Goal: Information Seeking & Learning: Find specific fact

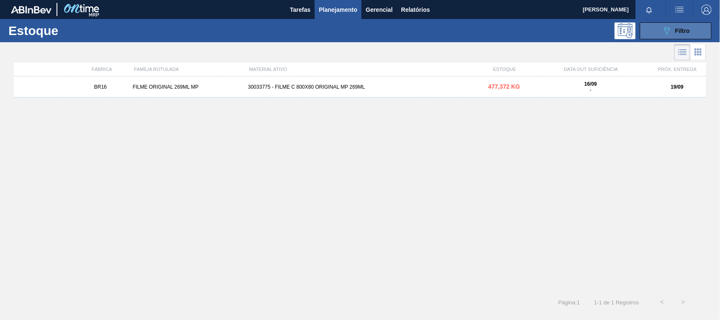
click at [672, 24] on button "089F7B8B-B2A5-4AFE-B5C0-19BA573D28AC Filtro" at bounding box center [676, 30] width 72 height 17
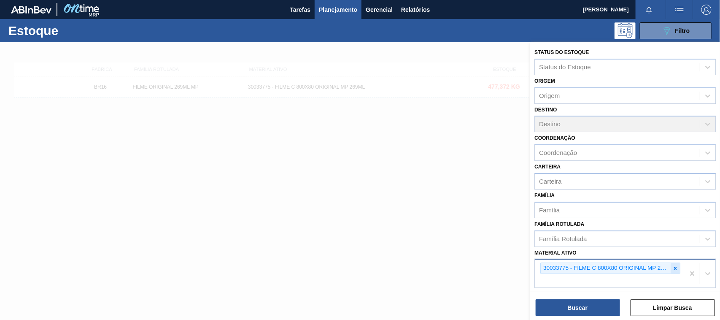
click at [673, 265] on icon at bounding box center [675, 268] width 6 height 6
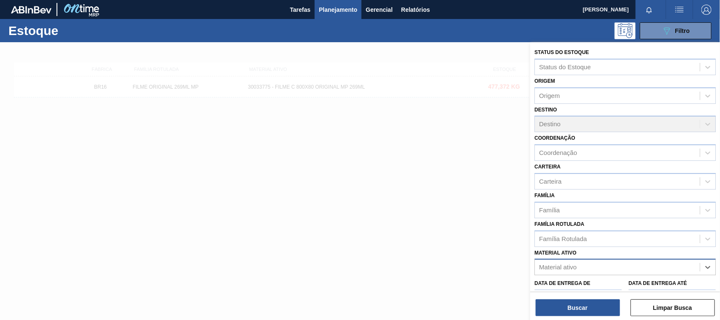
paste ativo "30017898"
type ativo "30017898"
click at [567, 282] on div "30017898 - EMULSAO PARAFI. SCUFEX CONCEN. ECOLAB" at bounding box center [624, 288] width 181 height 16
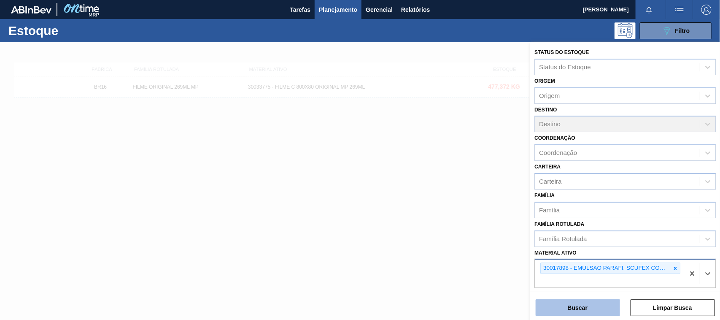
click at [566, 302] on button "Buscar" at bounding box center [577, 307] width 84 height 17
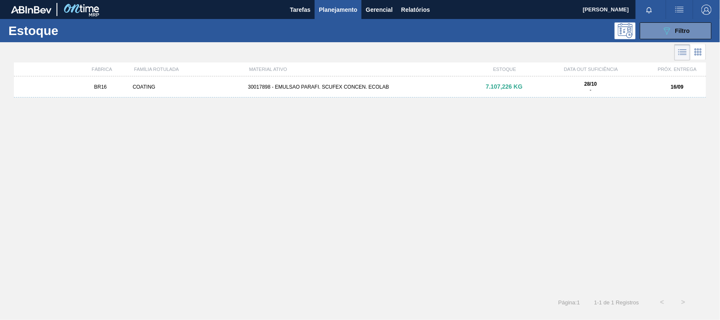
click at [350, 85] on div "30017898 - EMULSAO PARAFI. SCUFEX CONCEN. ECOLAB" at bounding box center [360, 87] width 231 height 6
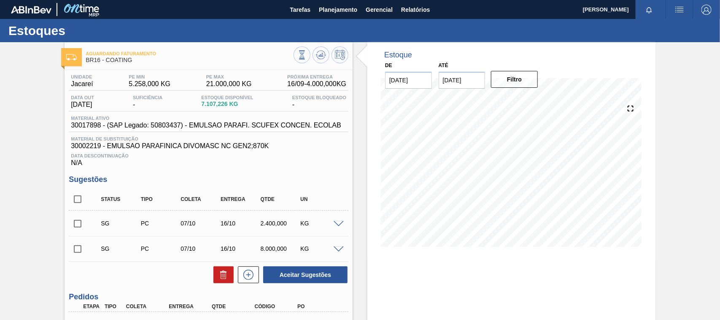
scroll to position [88, 0]
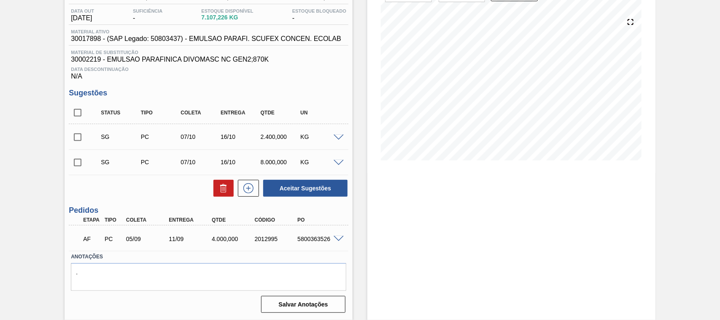
click at [340, 236] on span at bounding box center [338, 239] width 10 height 6
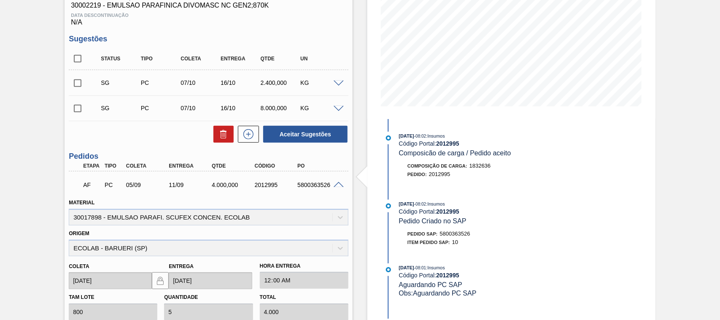
scroll to position [0, 0]
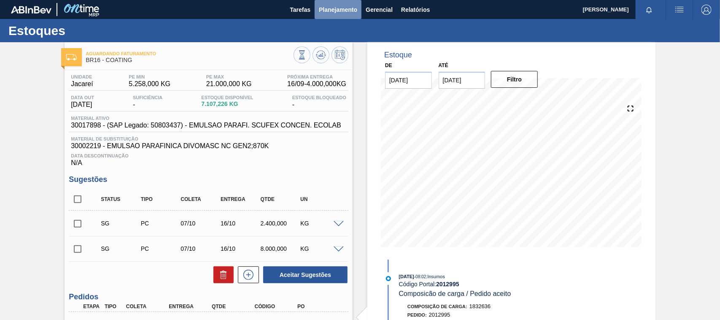
click at [338, 16] on button "Planejamento" at bounding box center [337, 9] width 47 height 19
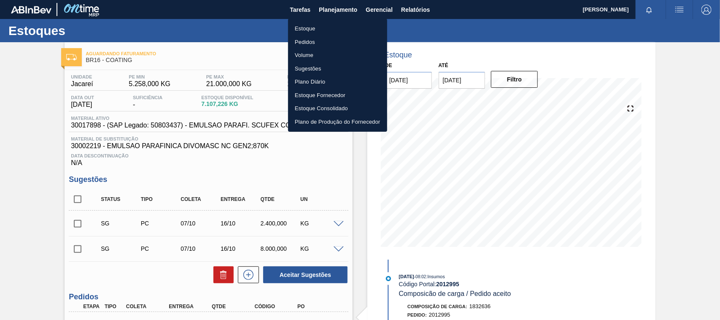
drag, startPoint x: 321, startPoint y: 28, endPoint x: 635, endPoint y: 51, distance: 314.5
click at [321, 29] on li "Estoque" at bounding box center [337, 28] width 99 height 13
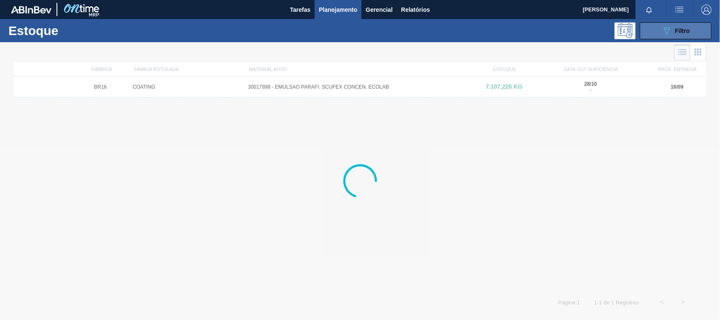
click at [662, 33] on icon "089F7B8B-B2A5-4AFE-B5C0-19BA573D28AC" at bounding box center [666, 31] width 10 height 10
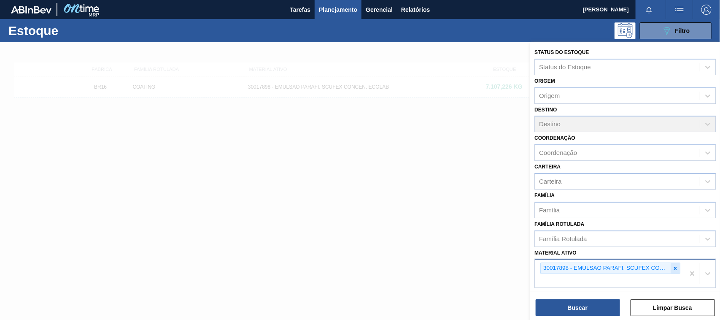
click at [676, 266] on icon at bounding box center [675, 268] width 6 height 6
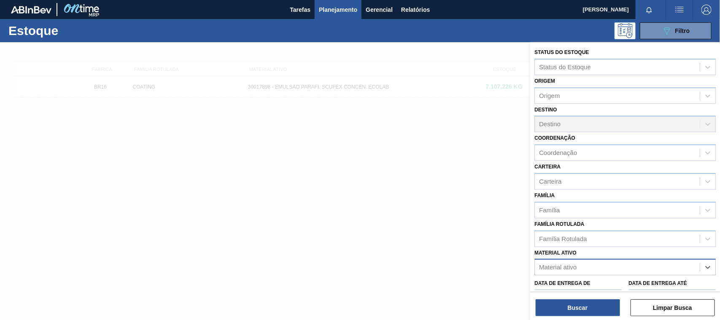
paste ativo "30003637"
type ativo "30003637"
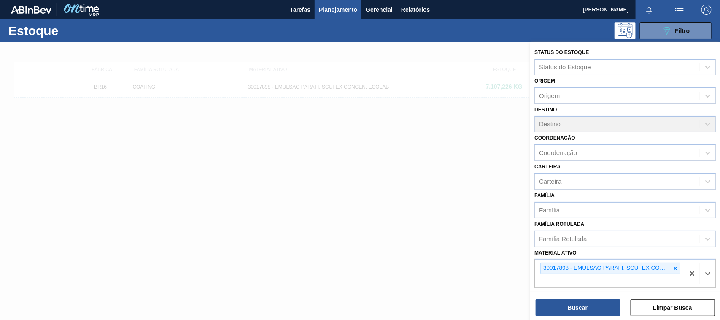
click at [578, 283] on div "30017898 - EMULSAO PARAFI. SCUFEX CONCEN. ECOLAB 30003637" at bounding box center [610, 273] width 150 height 28
click at [672, 265] on icon at bounding box center [675, 268] width 6 height 6
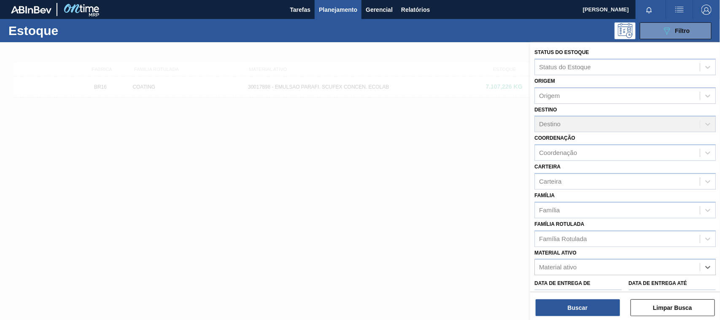
paste ativo "30003637"
type ativo "30003637"
click at [593, 281] on div "30003637 - TERRA INFUSORIA;HYFLO SUPER CEL" at bounding box center [624, 288] width 181 height 16
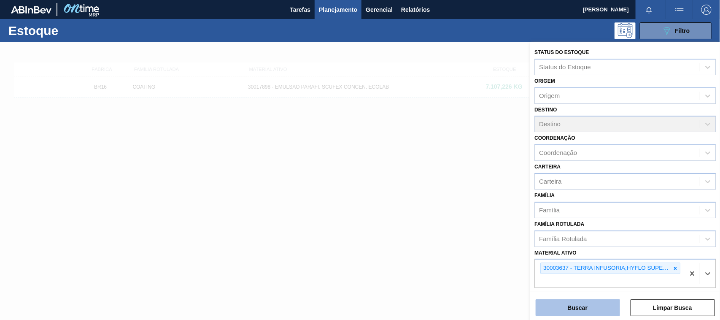
click at [583, 305] on button "Buscar" at bounding box center [577, 307] width 84 height 17
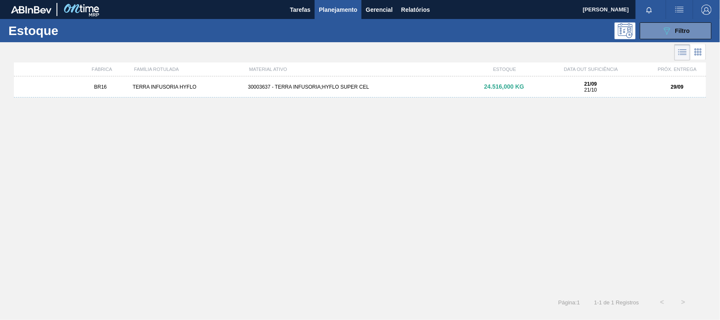
click at [319, 91] on div "BR16 TERRA INFUSORIA HYFLO 30003637 - TERRA INFUSORIA;HYFLO SUPER CEL 24.516,00…" at bounding box center [360, 86] width 692 height 21
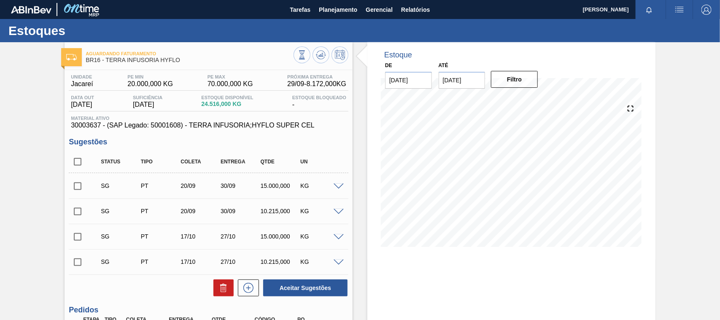
scroll to position [100, 0]
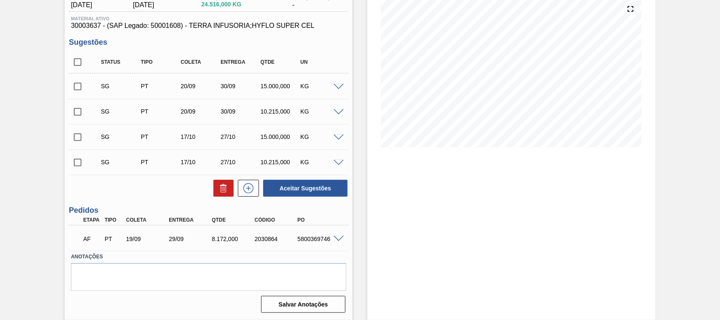
click at [336, 236] on span at bounding box center [338, 239] width 10 height 6
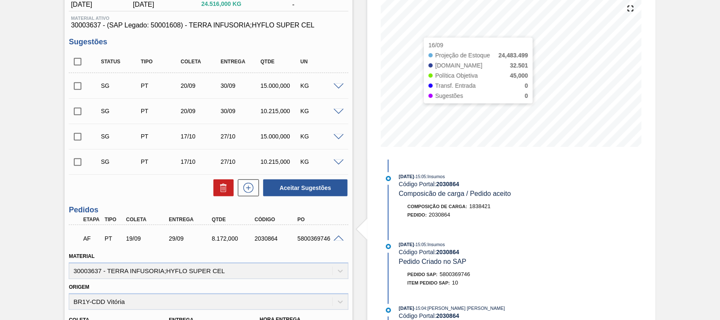
scroll to position [0, 0]
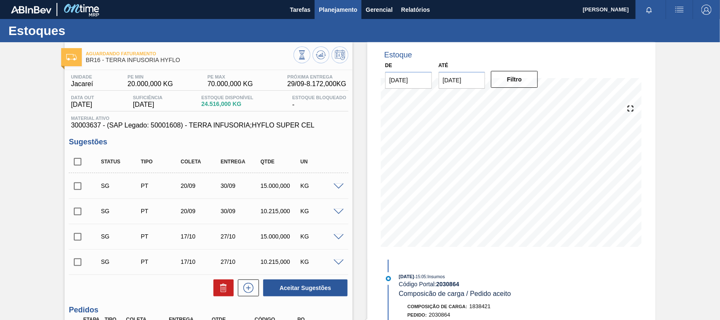
click at [338, 5] on span "Planejamento" at bounding box center [338, 10] width 38 height 10
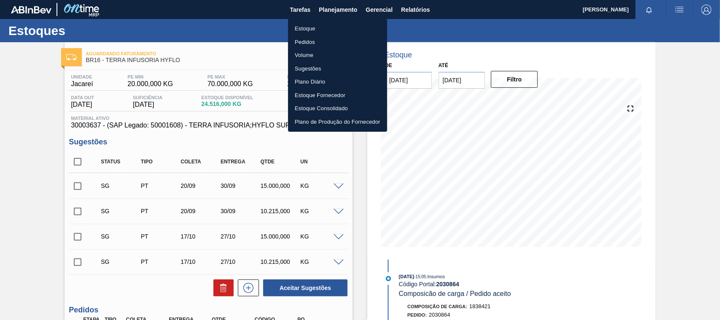
click at [307, 28] on li "Estoque" at bounding box center [337, 28] width 99 height 13
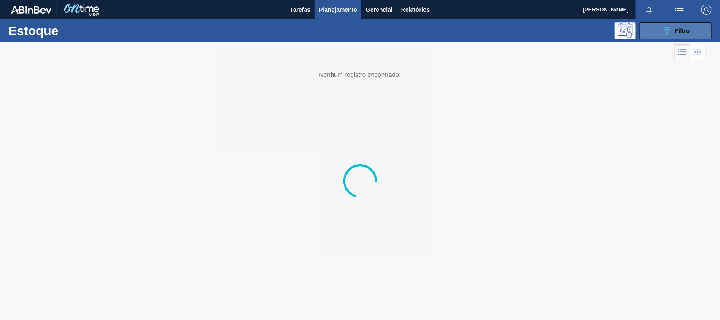
click at [649, 31] on button "089F7B8B-B2A5-4AFE-B5C0-19BA573D28AC Filtro" at bounding box center [676, 30] width 72 height 17
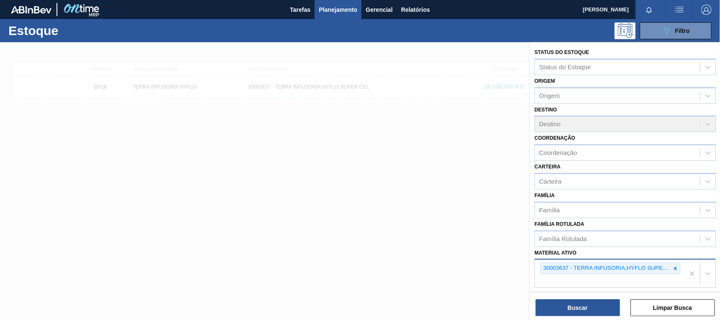
drag, startPoint x: 674, startPoint y: 267, endPoint x: 669, endPoint y: 266, distance: 4.7
click at [672, 267] on icon at bounding box center [675, 268] width 6 height 6
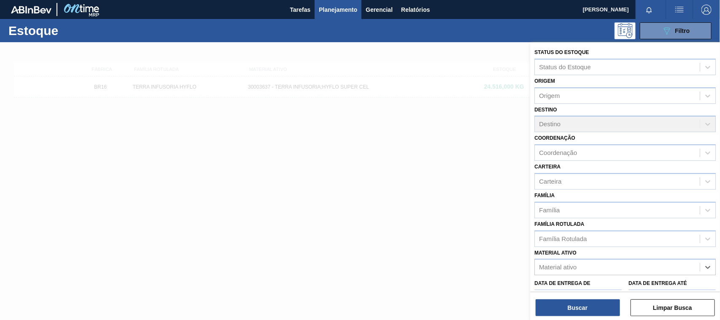
paste ativo "30006318"
type ativo "30006318"
click at [584, 280] on div "30006318 - LUPULO AROM. PELLET STB TAHOMA" at bounding box center [624, 288] width 181 height 16
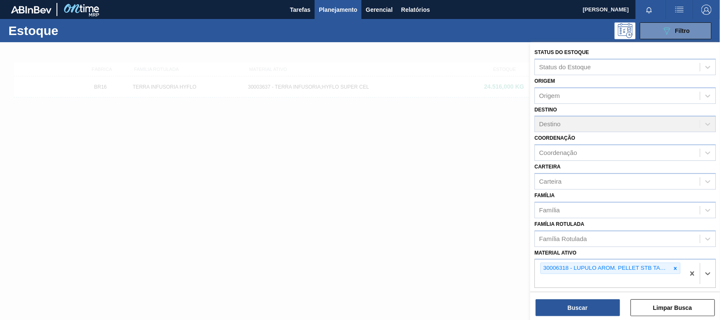
click at [573, 297] on div "Buscar Limpar Busca" at bounding box center [625, 303] width 190 height 24
click at [569, 302] on button "Buscar" at bounding box center [577, 307] width 84 height 17
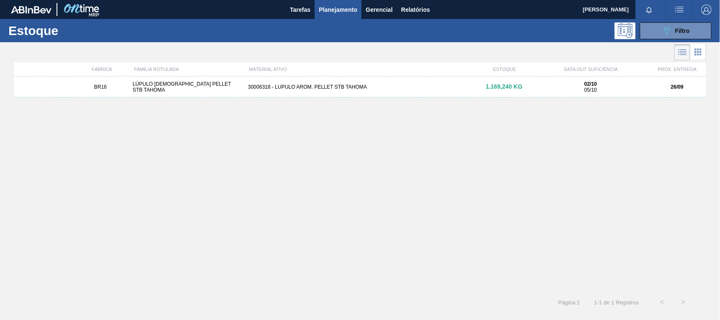
click at [355, 92] on div "BR16 LÚPULO [DEMOGRAPHIC_DATA] PELLET STB TAHOMA 30006318 - LUPULO AROM. PELLET…" at bounding box center [360, 86] width 692 height 21
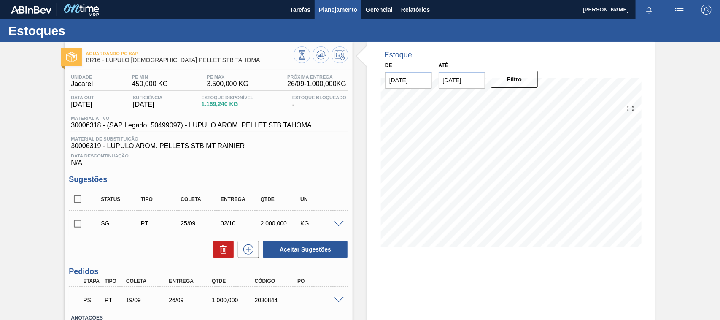
click at [334, 15] on button "Planejamento" at bounding box center [337, 9] width 47 height 19
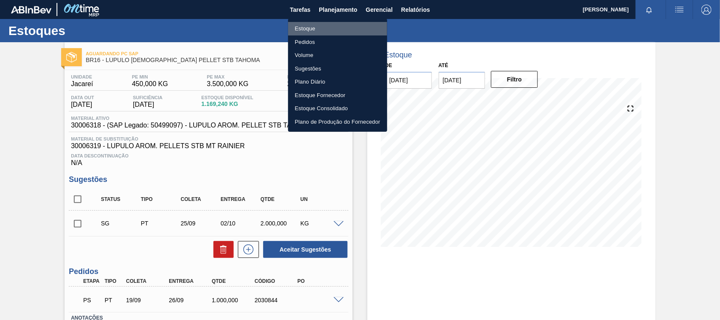
click at [310, 26] on li "Estoque" at bounding box center [337, 28] width 99 height 13
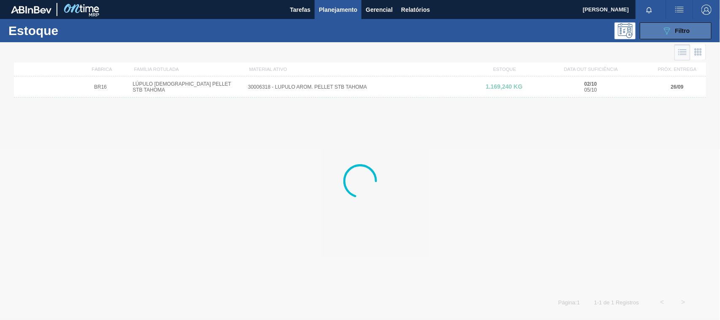
click at [661, 36] on button "089F7B8B-B2A5-4AFE-B5C0-19BA573D28AC Filtro" at bounding box center [676, 30] width 72 height 17
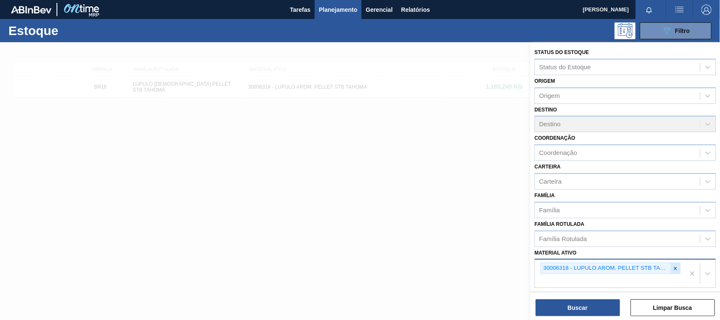
click at [670, 264] on div at bounding box center [674, 268] width 9 height 11
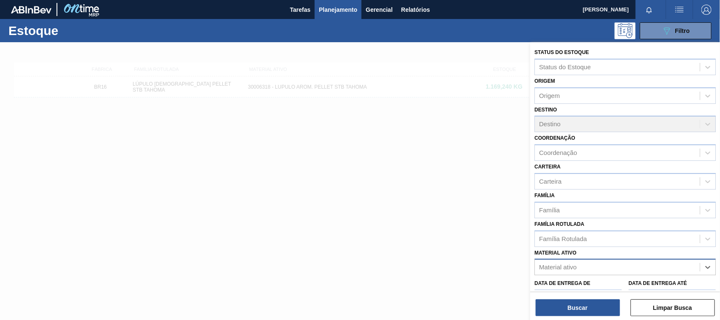
paste ativo "30003511"
type ativo "30003511"
click at [618, 283] on div "30003511 - ACIDO;FOSFORICO;85%;; CONTAINER" at bounding box center [624, 288] width 181 height 16
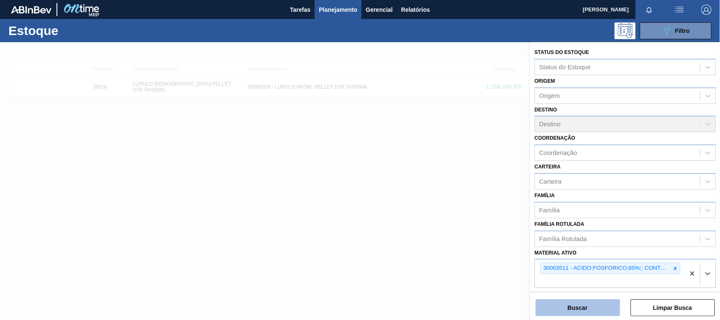
click at [601, 306] on button "Buscar" at bounding box center [577, 307] width 84 height 17
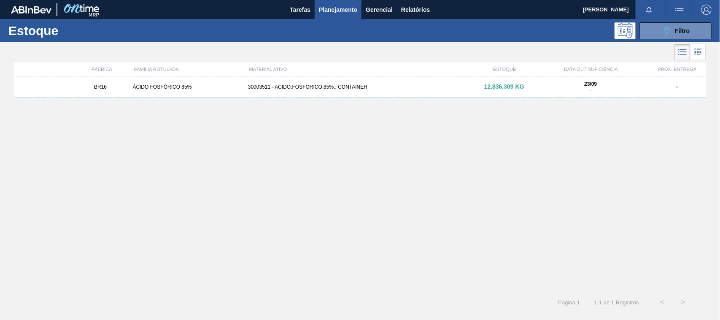
click at [332, 91] on div "BR16 ÁCIDO FOSFÓRICO 85% 30003511 - ACIDO;FOSFORICO;85%;; CONTAINER 12.836,309 …" at bounding box center [360, 86] width 692 height 21
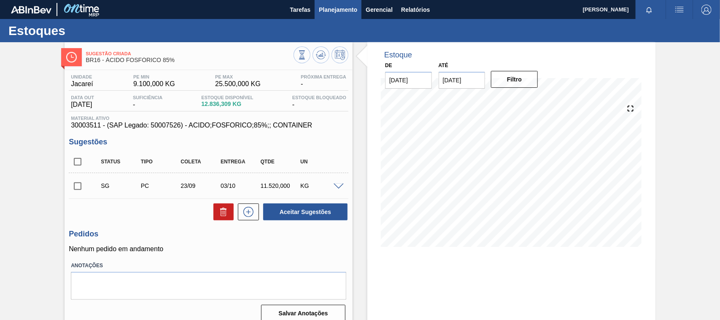
click at [349, 7] on span "Planejamento" at bounding box center [338, 10] width 38 height 10
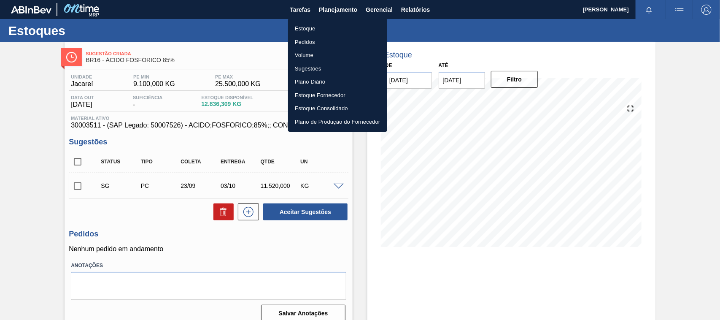
click at [301, 27] on li "Estoque" at bounding box center [337, 28] width 99 height 13
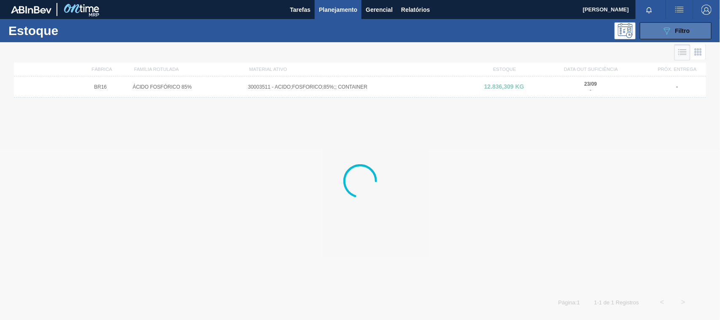
click at [656, 35] on button "089F7B8B-B2A5-4AFE-B5C0-19BA573D28AC Filtro" at bounding box center [676, 30] width 72 height 17
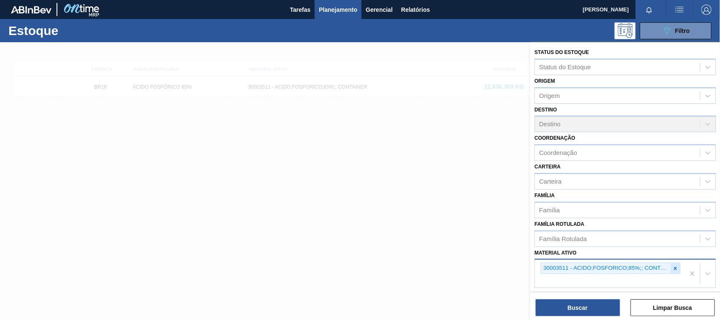
click at [674, 266] on icon at bounding box center [675, 267] width 3 height 3
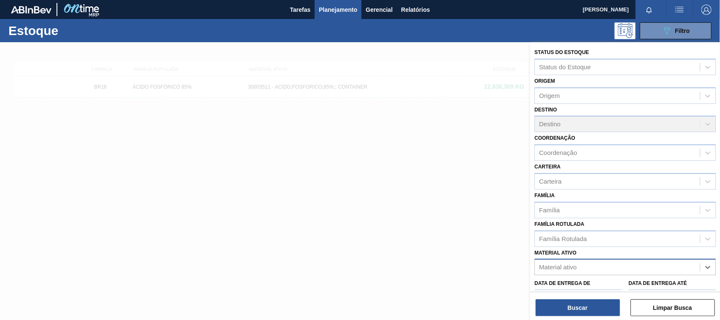
paste ativo "30008416"
type ativo "30008416"
click at [545, 291] on div "Buscar Limpar Busca" at bounding box center [625, 303] width 190 height 24
click at [571, 261] on div "Material ativo" at bounding box center [617, 267] width 165 height 12
paste ativo "30008416"
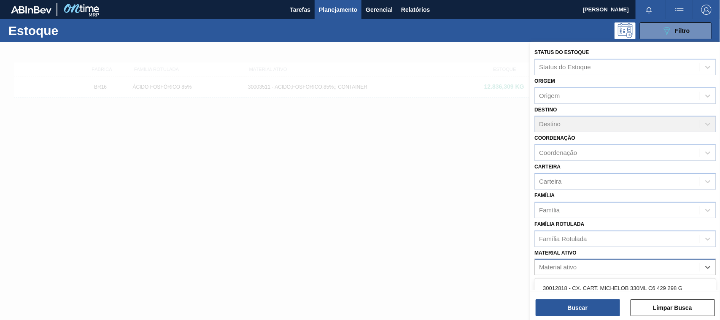
type ativo "30008416"
click at [557, 285] on div "30008416 - CLORETO DE CALCIO SOLUCAO 40%" at bounding box center [624, 288] width 181 height 16
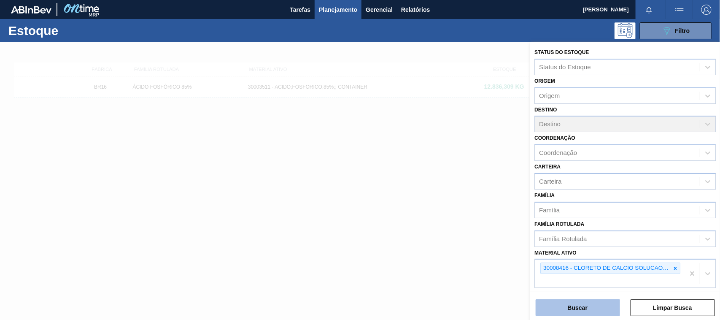
click at [559, 300] on button "Buscar" at bounding box center [577, 307] width 84 height 17
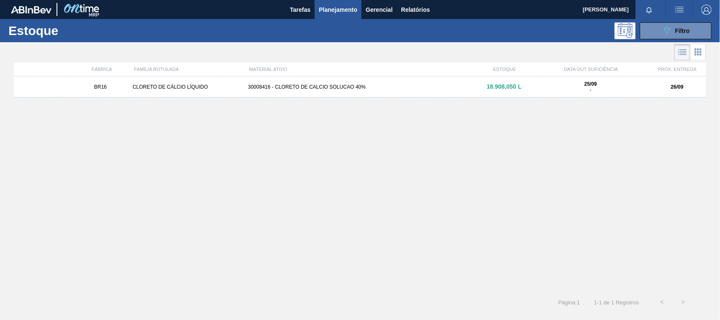
click at [301, 90] on div "BR16 CLORETO DE CÁLCIO LÍQUIDO 30008416 - CLORETO DE CALCIO SOLUCAO 40% 18.908,…" at bounding box center [360, 86] width 692 height 21
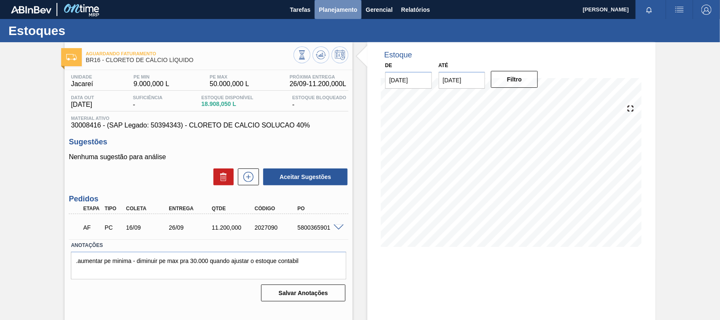
click at [341, 16] on button "Planejamento" at bounding box center [337, 9] width 47 height 19
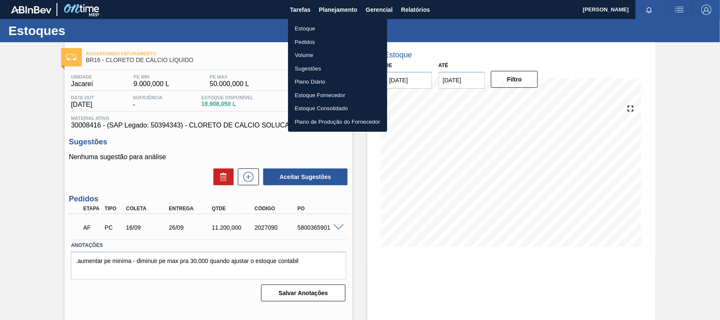
click at [327, 27] on li "Estoque" at bounding box center [337, 28] width 99 height 13
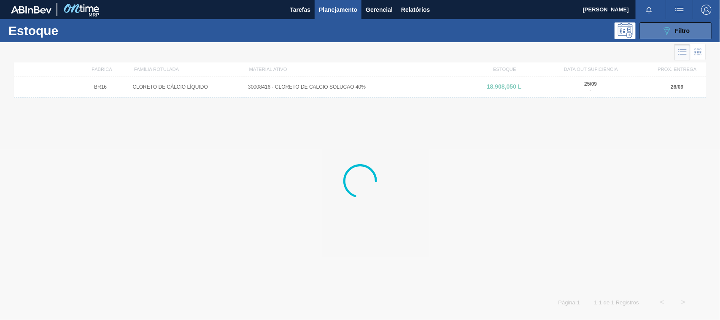
click at [661, 33] on button "089F7B8B-B2A5-4AFE-B5C0-19BA573D28AC Filtro" at bounding box center [676, 30] width 72 height 17
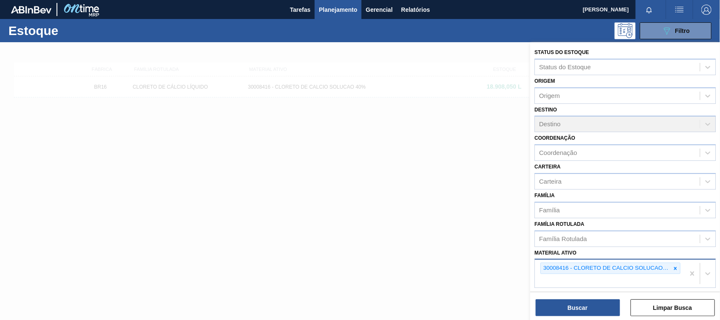
click at [672, 265] on icon at bounding box center [675, 268] width 6 height 6
paste ativo "30007319"
type ativo "30007319"
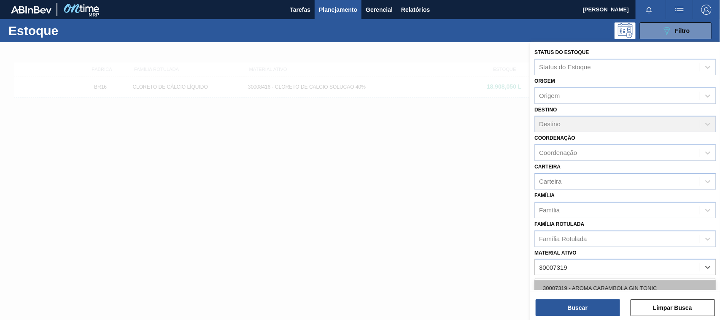
click at [589, 289] on div "30007319 - AROMA CARAMBOLA GIN TONIC" at bounding box center [624, 288] width 181 height 16
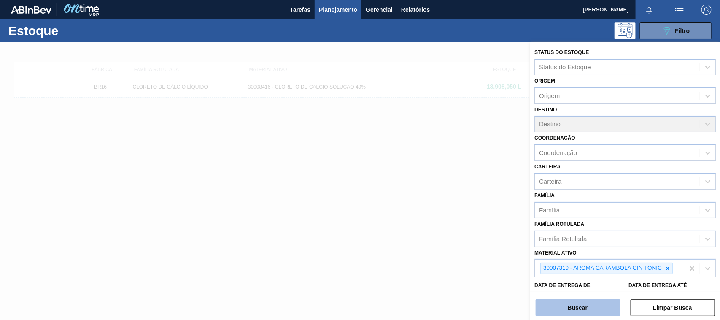
click at [576, 306] on button "Buscar" at bounding box center [577, 307] width 84 height 17
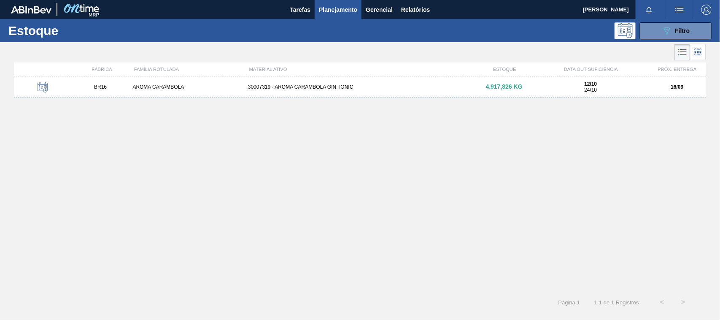
click at [364, 86] on div "30007319 - AROMA CARAMBOLA GIN TONIC" at bounding box center [360, 87] width 231 height 6
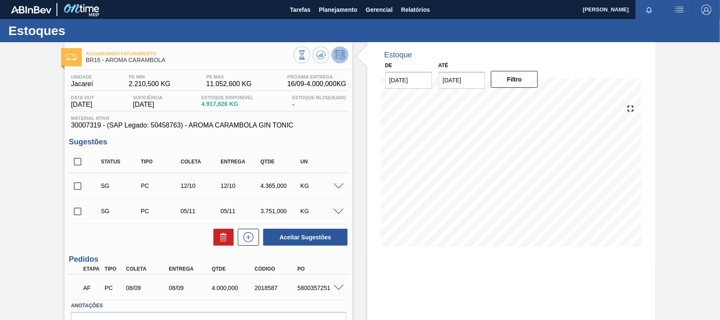
click at [336, 286] on span at bounding box center [338, 288] width 10 height 6
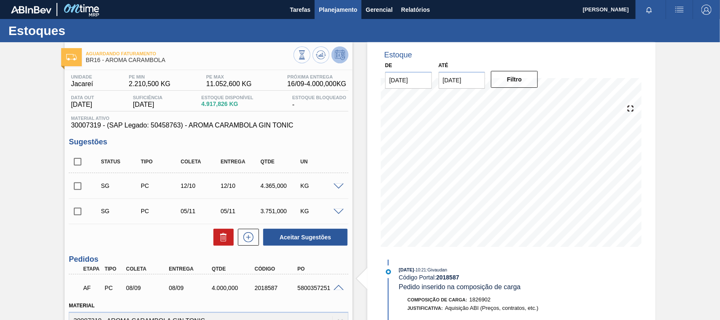
click at [317, 5] on button "Planejamento" at bounding box center [337, 9] width 47 height 19
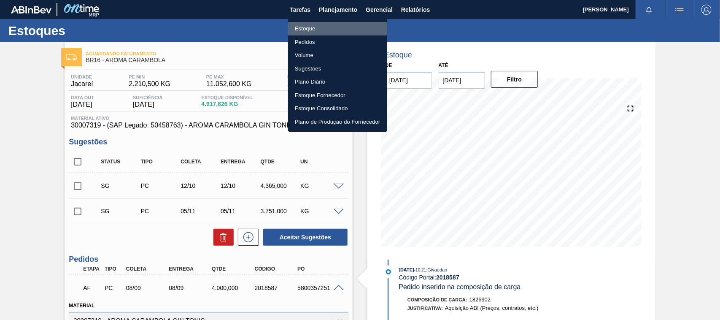
click at [309, 32] on li "Estoque" at bounding box center [337, 28] width 99 height 13
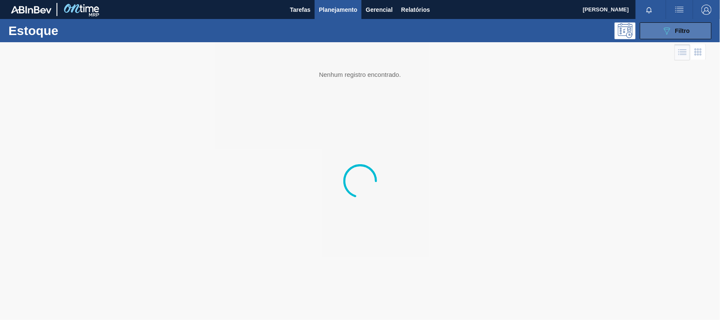
click at [677, 30] on span "Filtro" at bounding box center [682, 30] width 15 height 7
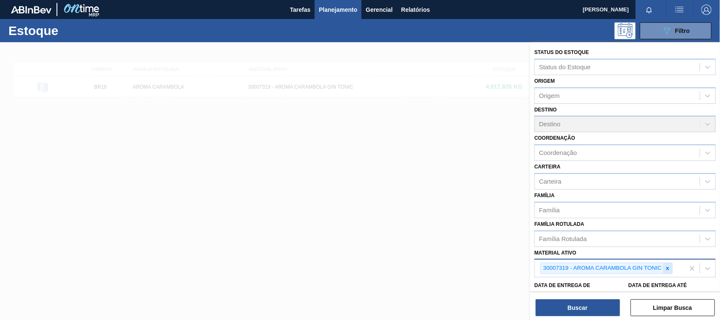
click at [666, 271] on div at bounding box center [667, 268] width 9 height 11
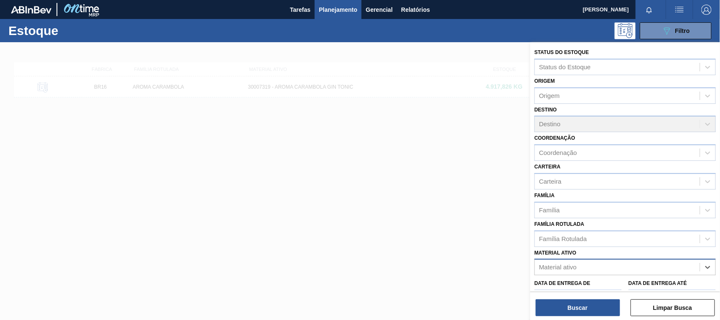
paste ativo "30034180"
type ativo "30034180"
click at [596, 285] on div "30034180 - FILME 770X65 SKOL 350 MP C12" at bounding box center [624, 288] width 181 height 16
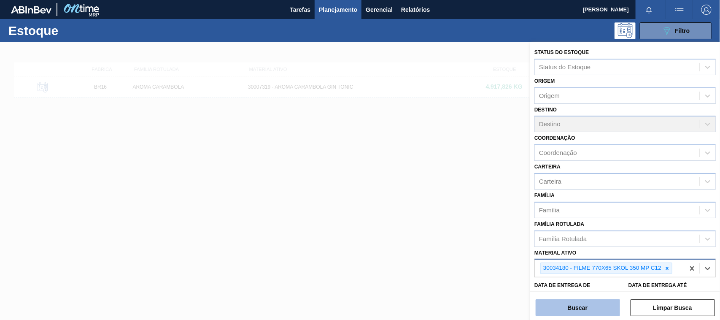
click at [586, 308] on button "Buscar" at bounding box center [577, 307] width 84 height 17
